Goal: Check status: Check status

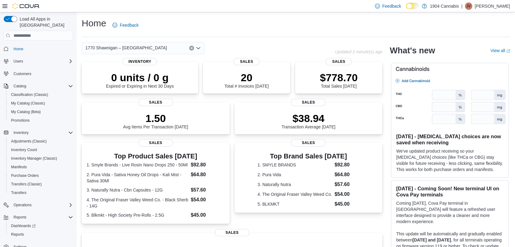
click at [265, 20] on div "Home Feedback" at bounding box center [296, 25] width 428 height 16
click at [353, 81] on p "$778.70" at bounding box center [339, 77] width 38 height 12
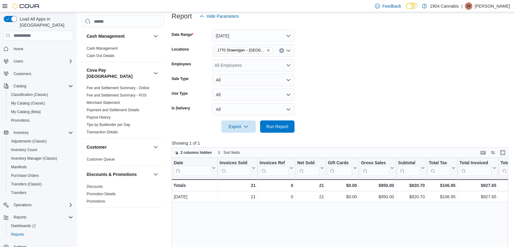
scroll to position [123, 0]
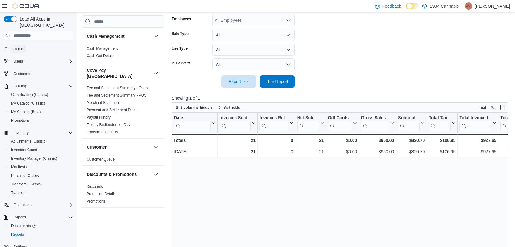
click at [25, 46] on link "Home" at bounding box center [18, 48] width 15 height 7
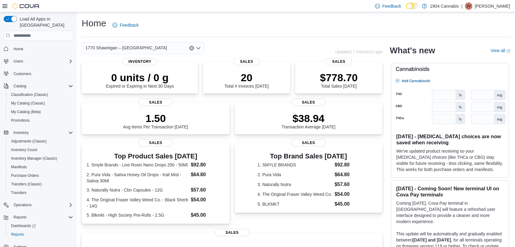
click at [189, 18] on div "Home Feedback" at bounding box center [296, 25] width 428 height 16
click at [141, 50] on span "1770 Shawnigan – [GEOGRAPHIC_DATA]" at bounding box center [126, 47] width 82 height 7
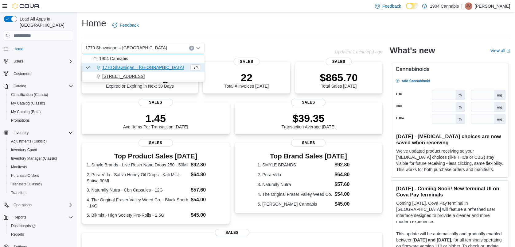
click at [121, 74] on span "[STREET_ADDRESS]" at bounding box center [123, 76] width 42 height 6
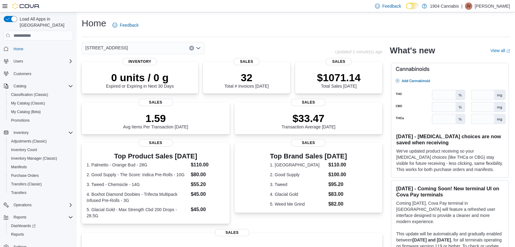
click at [130, 41] on div "Home Feedback [STREET_ADDRESS] Updated 1 minute(s) ago 0 units / 0 g Expired or…" at bounding box center [296, 187] width 438 height 351
click at [129, 50] on div "[STREET_ADDRESS]" at bounding box center [143, 48] width 123 height 12
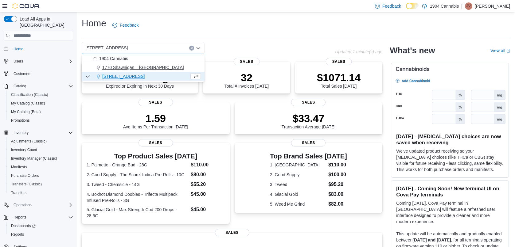
click at [123, 65] on span "1770 Shawnigan – [GEOGRAPHIC_DATA]" at bounding box center [143, 67] width 82 height 6
